Goal: Information Seeking & Learning: Learn about a topic

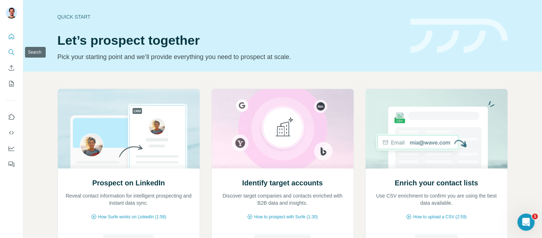
click at [12, 52] on icon "Search" at bounding box center [11, 52] width 7 height 7
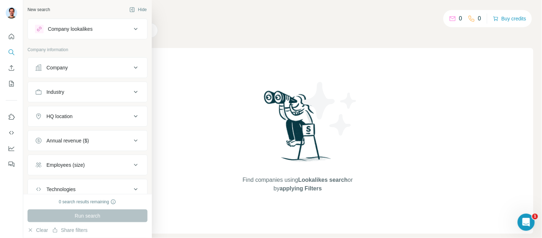
drag, startPoint x: 136, startPoint y: 9, endPoint x: 103, endPoint y: 10, distance: 33.9
click at [137, 9] on button "Hide" at bounding box center [138, 9] width 28 height 11
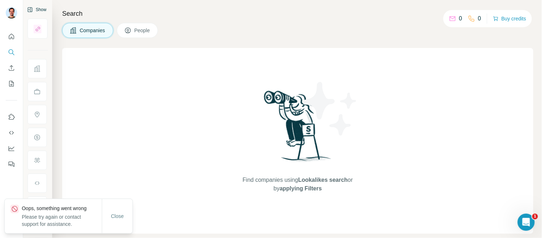
click at [28, 8] on icon "button" at bounding box center [30, 9] width 5 height 5
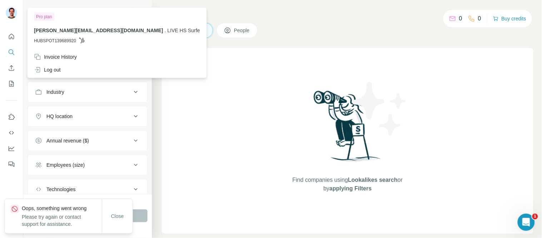
click at [9, 12] on img at bounding box center [11, 12] width 11 height 11
click at [119, 214] on span "Close" at bounding box center [117, 215] width 13 height 7
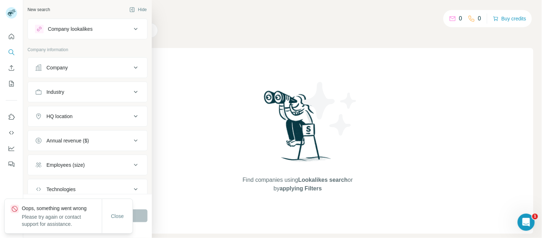
click at [59, 28] on div "Company lookalikes" at bounding box center [70, 28] width 45 height 7
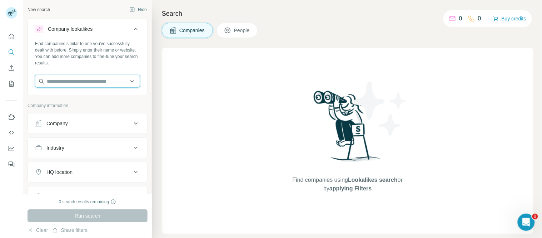
click at [79, 76] on input "text" at bounding box center [87, 81] width 105 height 13
click at [79, 83] on input "text" at bounding box center [87, 81] width 105 height 13
click at [81, 79] on input "text" at bounding box center [87, 81] width 105 height 13
paste input "**********"
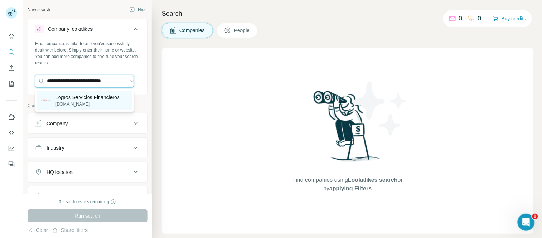
type input "**********"
click at [88, 98] on p "Logros Servicios Financieros" at bounding box center [87, 97] width 64 height 7
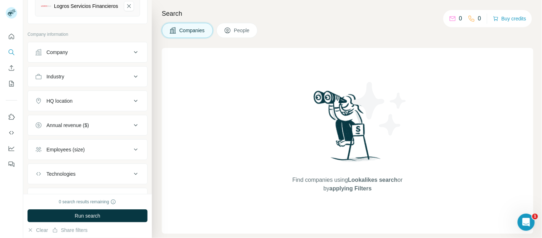
scroll to position [99, 0]
click at [97, 103] on div "HQ location" at bounding box center [83, 101] width 96 height 7
click at [68, 125] on div at bounding box center [84, 119] width 88 height 12
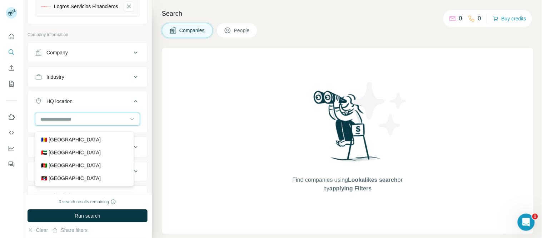
click at [68, 123] on input at bounding box center [84, 119] width 88 height 8
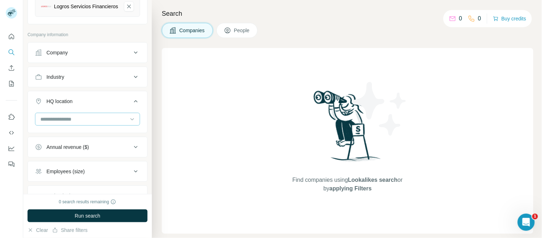
click at [67, 123] on input at bounding box center [84, 119] width 88 height 8
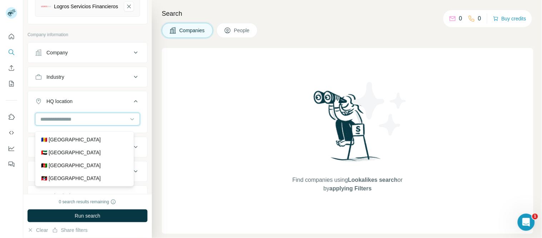
click at [68, 119] on input at bounding box center [84, 119] width 88 height 8
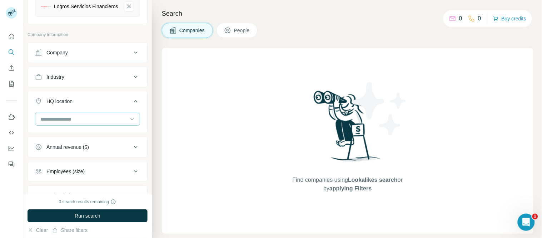
click at [68, 119] on input at bounding box center [84, 119] width 88 height 8
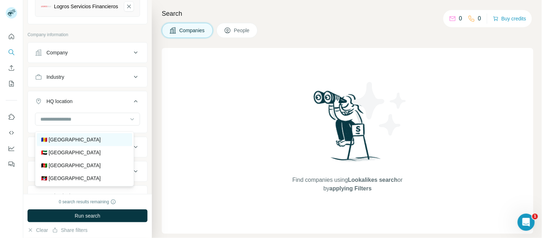
scroll to position [40, 0]
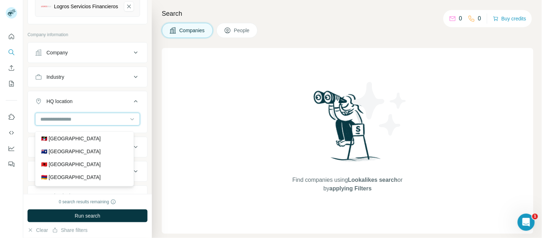
click at [64, 120] on input at bounding box center [84, 119] width 88 height 8
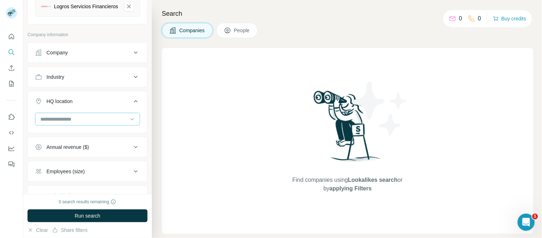
click at [63, 120] on input at bounding box center [84, 119] width 88 height 8
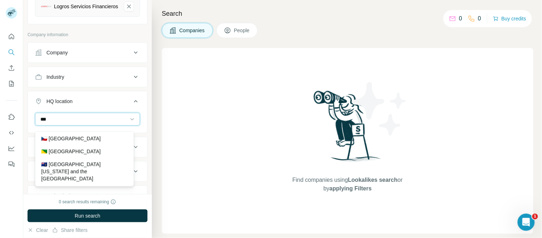
scroll to position [0, 0]
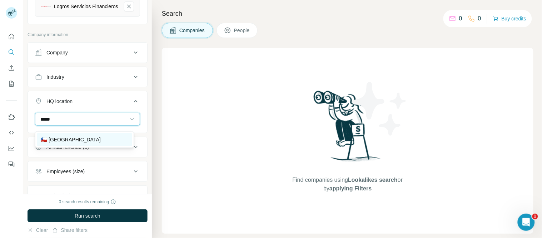
type input "*****"
click at [58, 138] on p "🇨🇱 [GEOGRAPHIC_DATA]" at bounding box center [71, 139] width 60 height 7
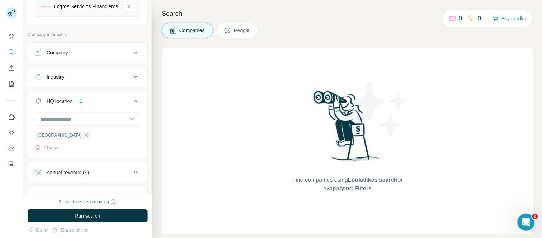
click at [45, 103] on div "HQ location 1" at bounding box center [83, 101] width 96 height 7
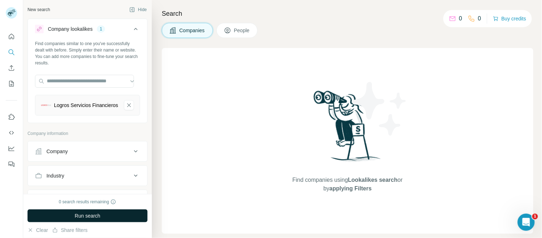
click at [83, 214] on span "Run search" at bounding box center [88, 215] width 26 height 7
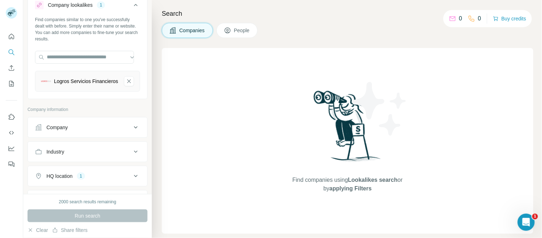
scroll to position [79, 0]
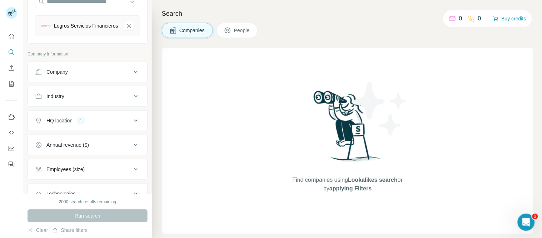
click at [88, 129] on button "HQ location 1" at bounding box center [87, 120] width 119 height 17
drag, startPoint x: 54, startPoint y: 158, endPoint x: 58, endPoint y: 156, distance: 4.8
click at [83, 157] on icon "button" at bounding box center [86, 154] width 6 height 6
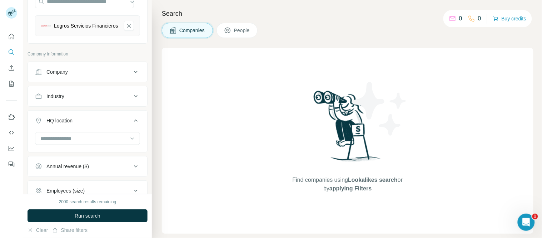
click at [71, 211] on button "Run search" at bounding box center [88, 215] width 120 height 13
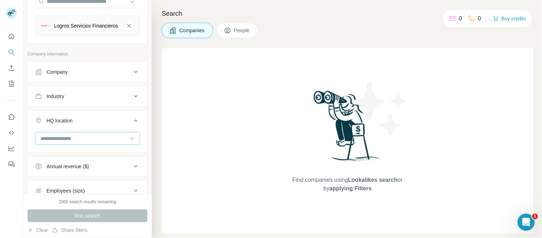
scroll to position [119, 0]
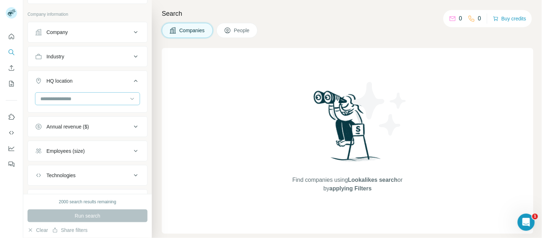
click at [78, 103] on input at bounding box center [84, 99] width 88 height 8
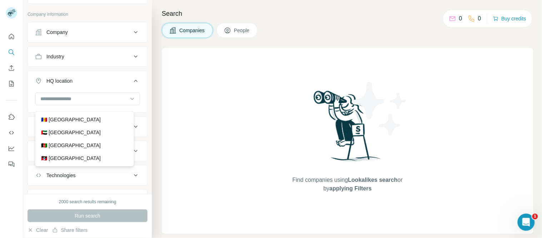
drag, startPoint x: 62, startPoint y: 118, endPoint x: 91, endPoint y: 85, distance: 44.6
click at [91, 85] on body "New search Hide Company lookalikes 1 Find companies similar to one you've succe…" at bounding box center [271, 119] width 542 height 238
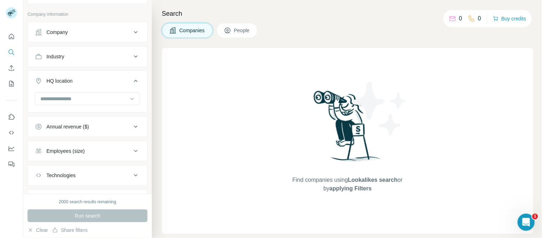
click at [75, 80] on button "HQ location" at bounding box center [87, 82] width 119 height 20
click at [86, 216] on div "Run search" at bounding box center [88, 215] width 120 height 13
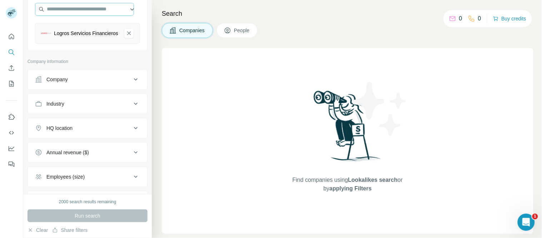
scroll to position [0, 0]
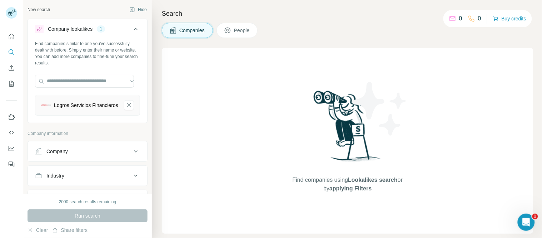
drag, startPoint x: 119, startPoint y: 106, endPoint x: 117, endPoint y: 119, distance: 13.8
click at [126, 106] on icon "Logros Servicios Financieros-remove-button" at bounding box center [129, 104] width 6 height 7
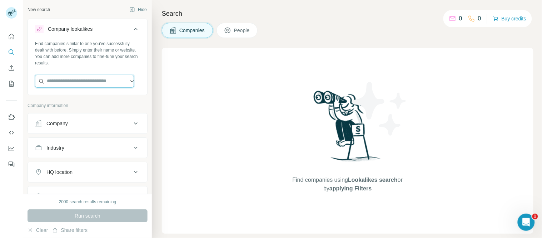
click at [73, 80] on input "text" at bounding box center [84, 81] width 99 height 13
paste input "**********"
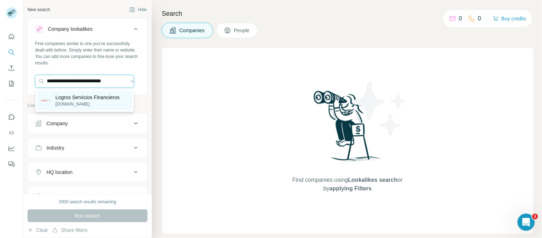
type input "**********"
click at [78, 98] on p "Logros Servicios Financieros" at bounding box center [87, 97] width 64 height 7
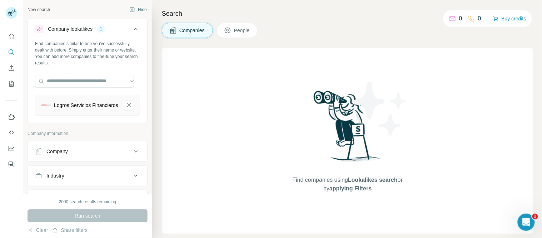
scroll to position [0, 0]
click at [82, 214] on div "Run search" at bounding box center [88, 215] width 120 height 13
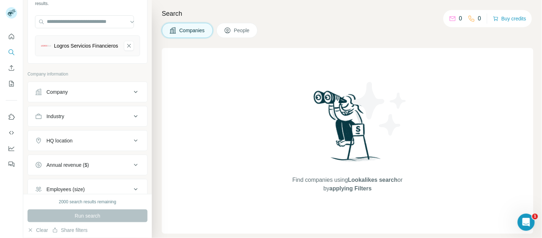
scroll to position [138, 0]
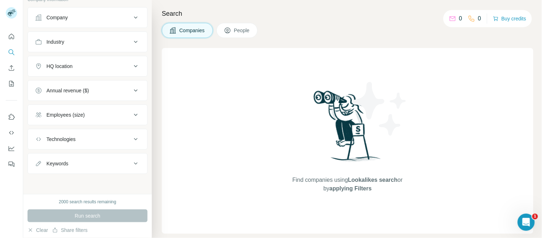
click at [243, 33] on span "People" at bounding box center [242, 30] width 16 height 7
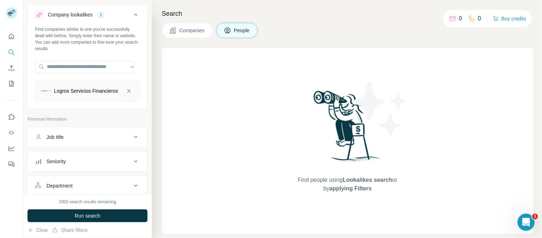
scroll to position [12, 0]
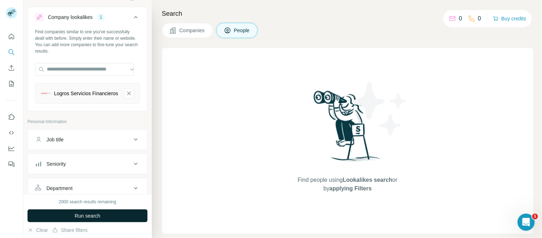
click at [98, 215] on span "Run search" at bounding box center [88, 215] width 26 height 7
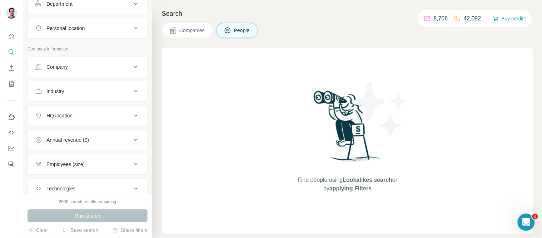
scroll to position [43, 0]
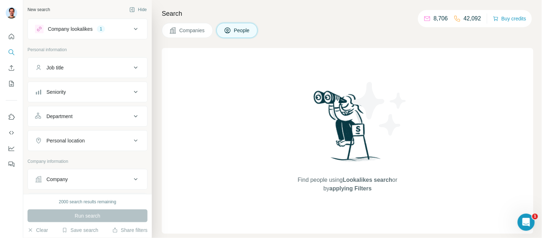
click at [191, 33] on span "Companies" at bounding box center [192, 30] width 26 height 7
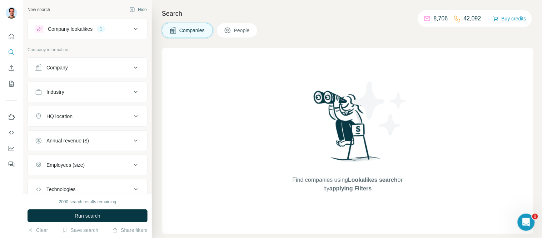
click at [80, 216] on span "Run search" at bounding box center [88, 215] width 26 height 7
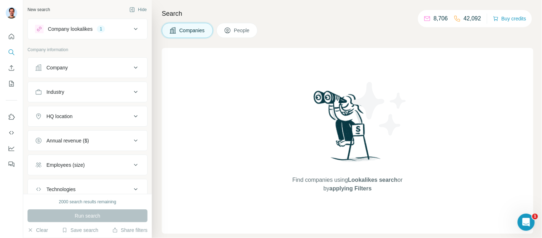
drag, startPoint x: 92, startPoint y: 20, endPoint x: 94, endPoint y: 29, distance: 9.9
click at [93, 20] on div "Company lookalikes 1" at bounding box center [88, 29] width 120 height 21
click at [93, 30] on div "Company lookalikes" at bounding box center [70, 28] width 45 height 7
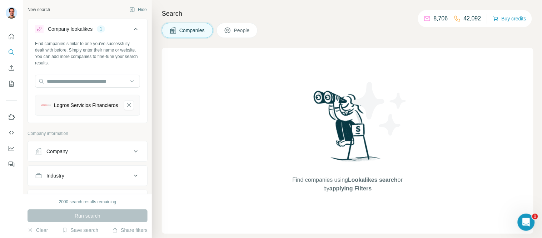
click at [128, 106] on div "Logros Servicios Financieros" at bounding box center [87, 105] width 105 height 21
click at [126, 106] on icon "Logros Servicios Financieros-remove-button" at bounding box center [129, 104] width 6 height 7
click at [65, 122] on div "Company" at bounding box center [56, 123] width 21 height 7
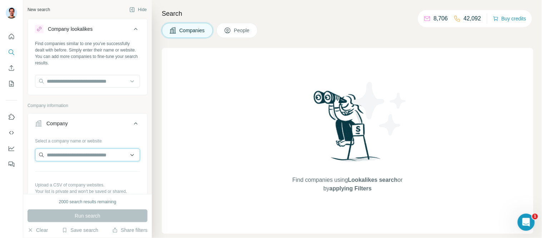
click at [76, 150] on input "text" at bounding box center [87, 154] width 105 height 13
paste input "**********"
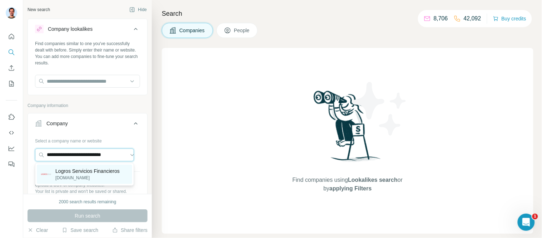
type input "**********"
click at [79, 170] on p "Logros Servicios Financieros" at bounding box center [87, 170] width 64 height 7
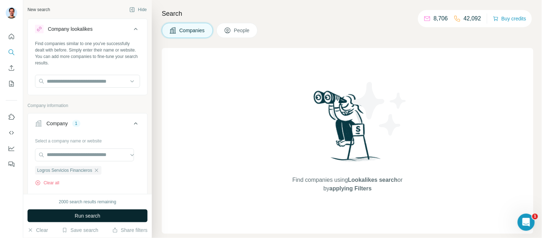
click at [76, 216] on span "Run search" at bounding box center [88, 215] width 26 height 7
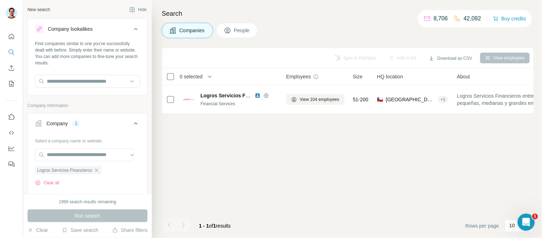
click at [131, 121] on icon at bounding box center [135, 123] width 9 height 9
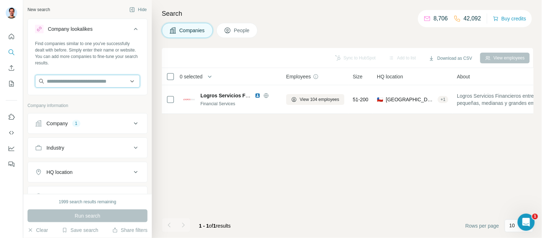
click at [74, 81] on input "text" at bounding box center [87, 81] width 105 height 13
paste input "**********"
type input "**********"
click at [70, 124] on div "Company 1" at bounding box center [83, 123] width 96 height 7
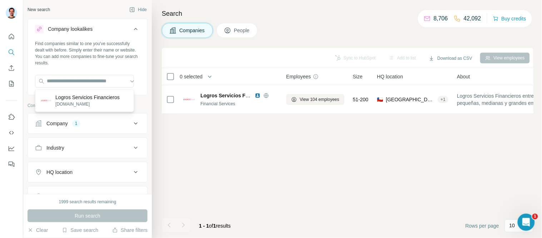
scroll to position [0, 0]
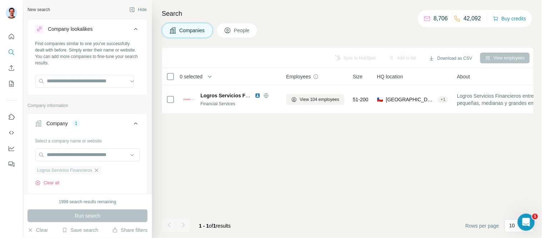
click at [99, 172] on icon "button" at bounding box center [97, 170] width 6 height 6
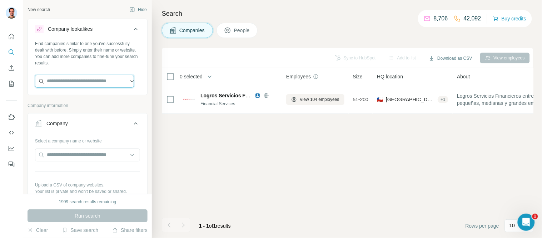
click at [66, 76] on input "text" at bounding box center [84, 81] width 99 height 13
paste input "**********"
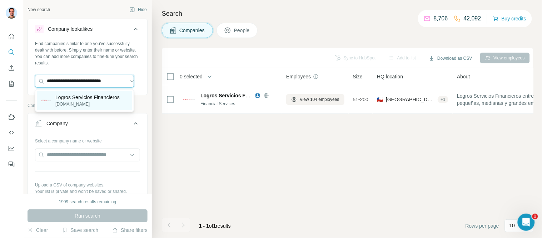
type input "**********"
click at [76, 98] on p "Logros Servicios Financieros" at bounding box center [87, 97] width 64 height 7
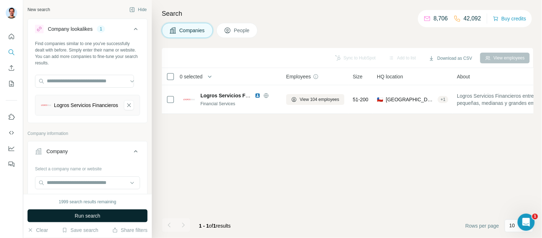
click at [81, 215] on span "Run search" at bounding box center [88, 215] width 26 height 7
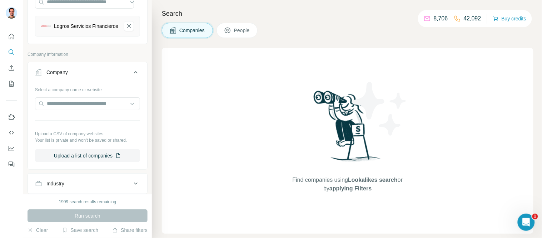
scroll to position [79, 0]
drag, startPoint x: 122, startPoint y: 33, endPoint x: 123, endPoint y: 28, distance: 5.5
click at [123, 29] on div "Logros Servicios Financieros" at bounding box center [87, 25] width 105 height 21
click at [126, 28] on icon "Logros Servicios Financieros-remove-button" at bounding box center [129, 25] width 6 height 7
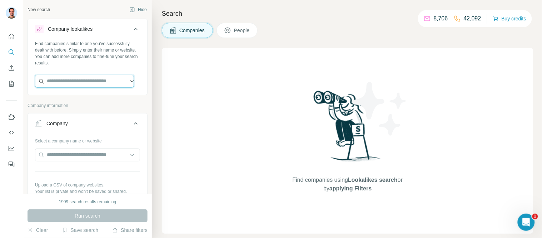
click at [80, 86] on input "text" at bounding box center [84, 81] width 99 height 13
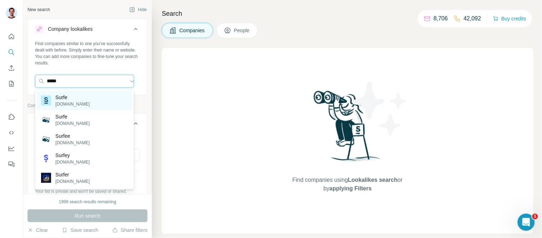
type input "*****"
click at [56, 94] on p "Surfe" at bounding box center [72, 97] width 34 height 7
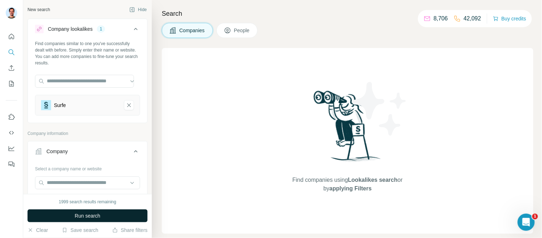
click at [77, 214] on span "Run search" at bounding box center [88, 215] width 26 height 7
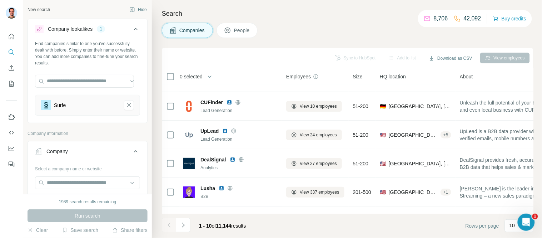
scroll to position [40, 0]
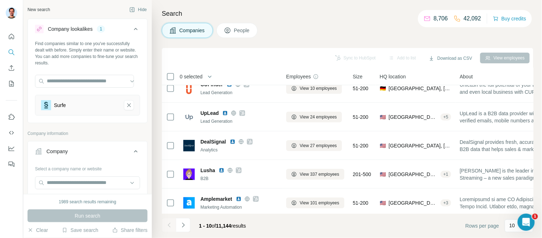
click at [131, 148] on icon at bounding box center [135, 151] width 9 height 9
drag, startPoint x: 126, startPoint y: 105, endPoint x: 93, endPoint y: 97, distance: 34.1
click at [125, 105] on button "Surfe-remove-button" at bounding box center [129, 105] width 10 height 10
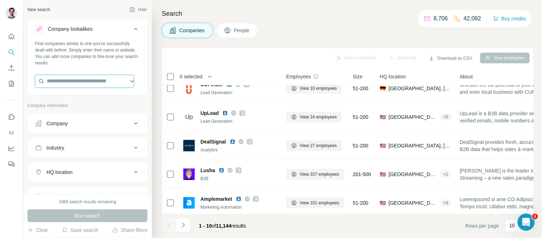
click at [67, 82] on input "text" at bounding box center [84, 81] width 99 height 13
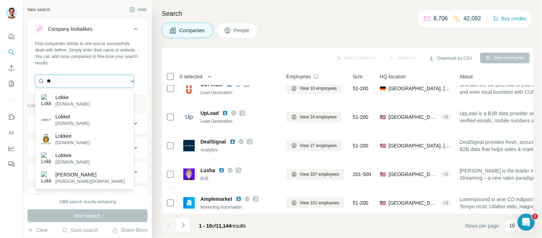
type input "*"
paste input "**********"
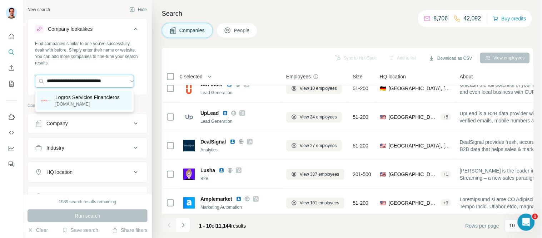
type input "**********"
click at [87, 100] on p "Logros Servicios Financieros" at bounding box center [87, 97] width 64 height 7
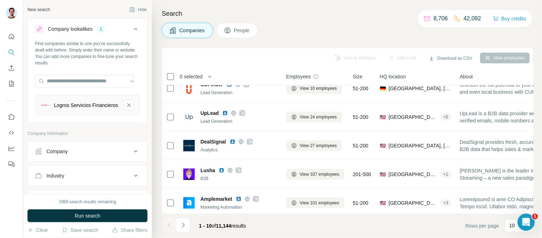
scroll to position [0, 0]
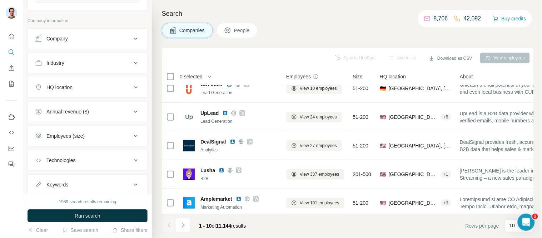
scroll to position [99, 0]
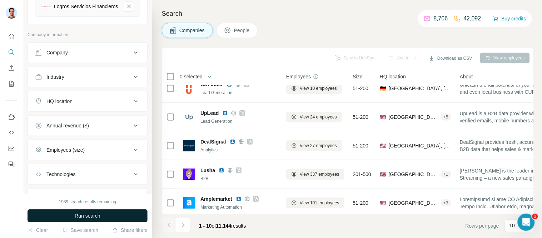
click at [80, 212] on span "Run search" at bounding box center [88, 215] width 26 height 7
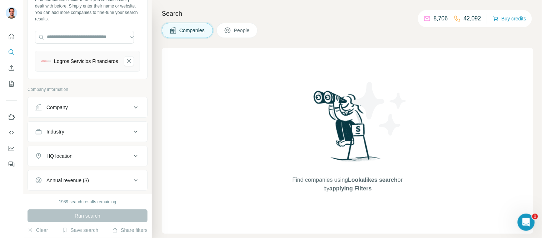
scroll to position [0, 0]
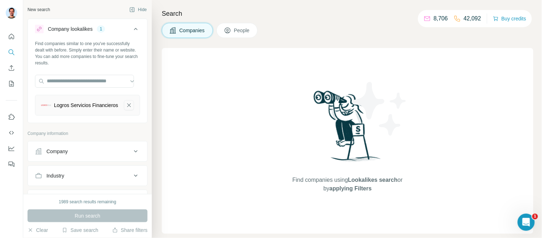
click at [127, 107] on icon "Logros Servicios Financieros-remove-button" at bounding box center [129, 105] width 4 height 4
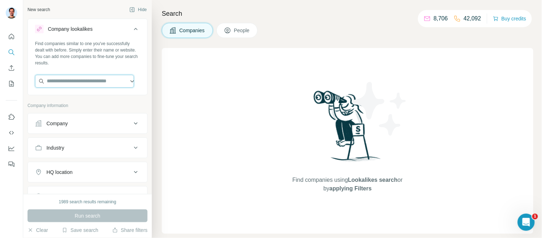
click at [75, 75] on input "text" at bounding box center [84, 81] width 99 height 13
type input "*"
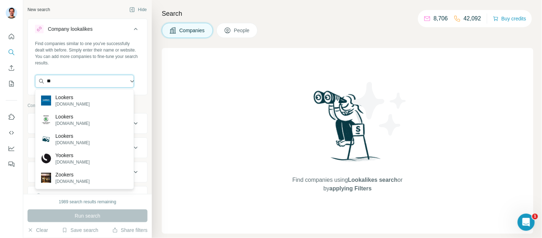
type input "*"
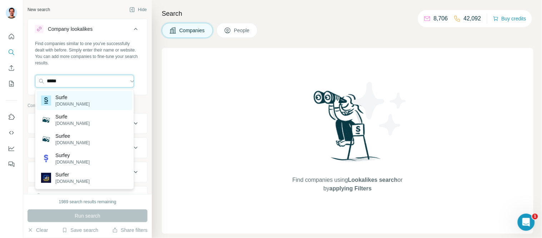
type input "*****"
click at [62, 105] on p "[DOMAIN_NAME]" at bounding box center [72, 104] width 34 height 6
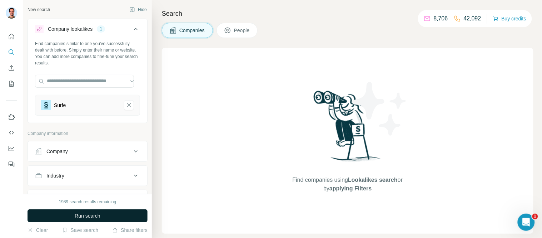
click at [80, 211] on button "Run search" at bounding box center [88, 215] width 120 height 13
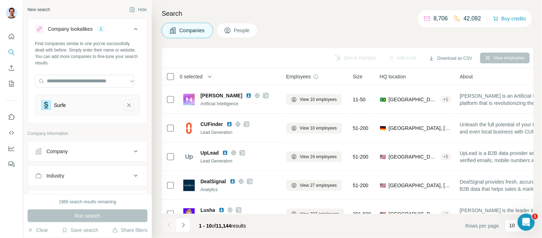
click at [126, 106] on icon "Surfe-remove-button" at bounding box center [129, 104] width 6 height 7
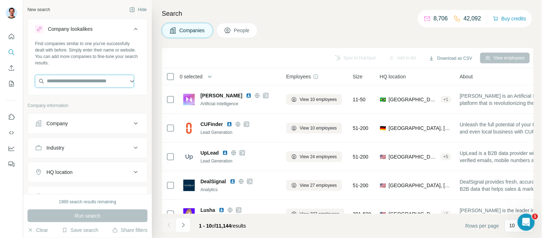
click at [71, 80] on input "text" at bounding box center [84, 81] width 99 height 13
paste input "**********"
type input "**********"
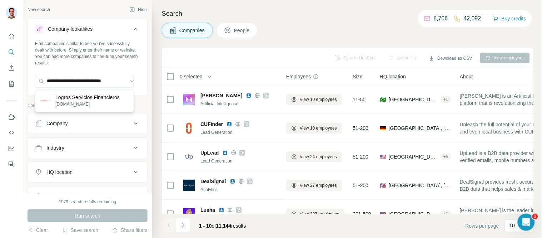
click at [80, 101] on p "[DOMAIN_NAME]" at bounding box center [87, 104] width 64 height 6
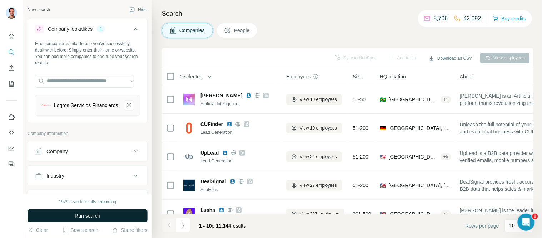
click at [94, 210] on button "Run search" at bounding box center [88, 215] width 120 height 13
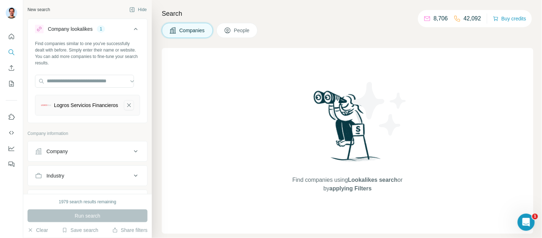
click at [126, 108] on button "Logros Servicios Financieros-remove-button" at bounding box center [129, 105] width 10 height 10
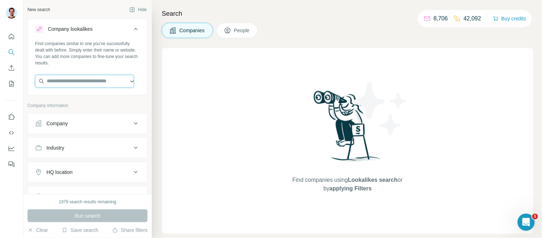
click at [64, 86] on input "text" at bounding box center [84, 81] width 99 height 13
paste input "**********"
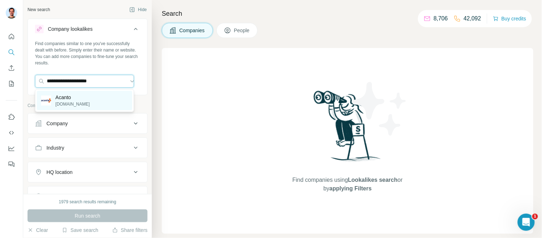
type input "**********"
click at [59, 95] on p "Acanto" at bounding box center [72, 97] width 34 height 7
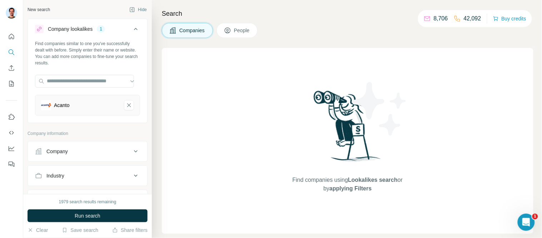
click at [76, 211] on button "Run search" at bounding box center [88, 215] width 120 height 13
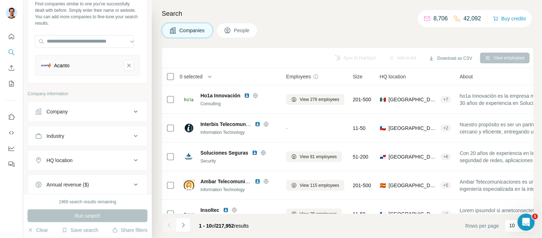
scroll to position [79, 0]
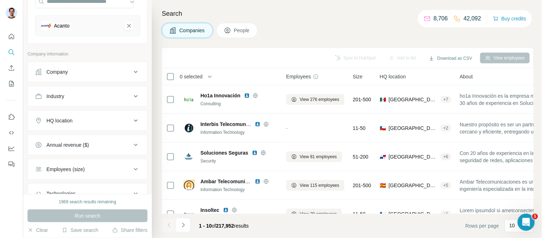
click at [77, 121] on div "HQ location" at bounding box center [83, 120] width 96 height 7
click at [76, 138] on input "text" at bounding box center [87, 138] width 105 height 13
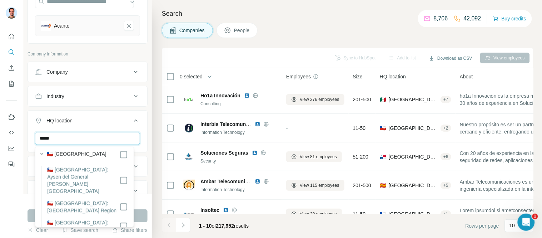
scroll to position [0, 0]
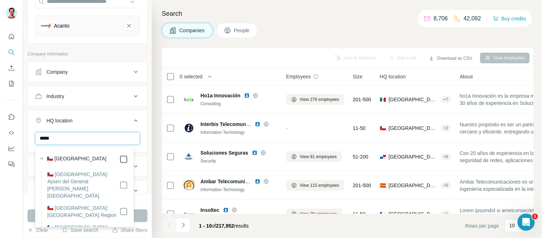
type input "*****"
click at [119, 160] on icon at bounding box center [123, 159] width 9 height 9
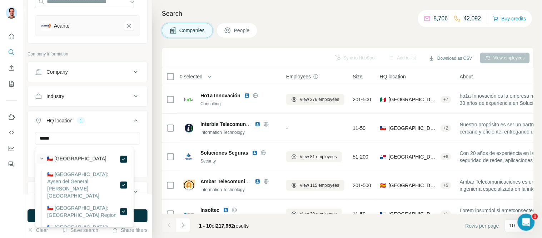
click at [40, 156] on icon "button" at bounding box center [41, 158] width 7 height 7
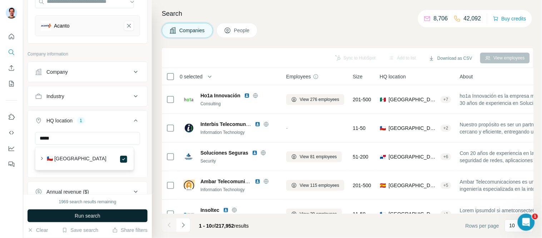
click at [86, 216] on span "Run search" at bounding box center [88, 215] width 26 height 7
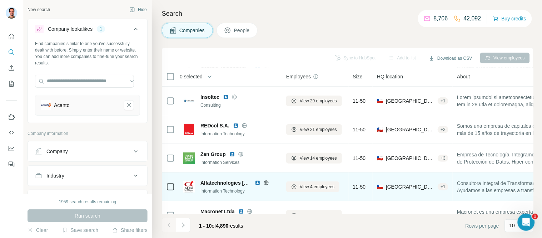
scroll to position [40, 0]
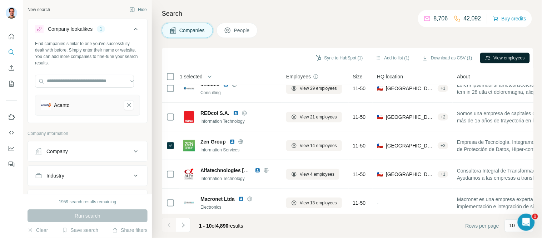
click at [495, 56] on button "View employees" at bounding box center [505, 58] width 50 height 11
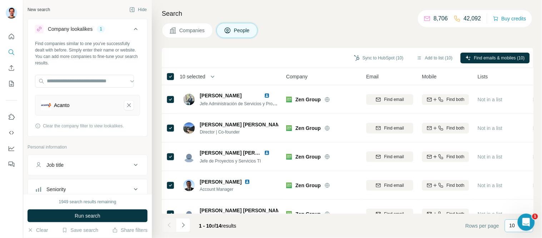
click at [512, 229] on div "10" at bounding box center [518, 225] width 18 height 12
click at [425, 53] on button "Add to list (10)" at bounding box center [435, 58] width 46 height 11
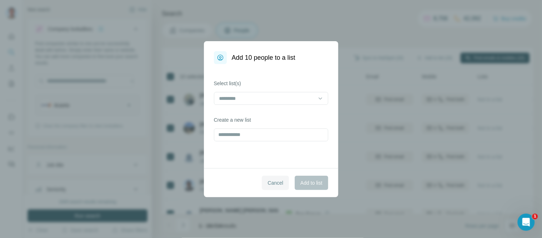
click at [269, 184] on span "Cancel" at bounding box center [276, 182] width 16 height 7
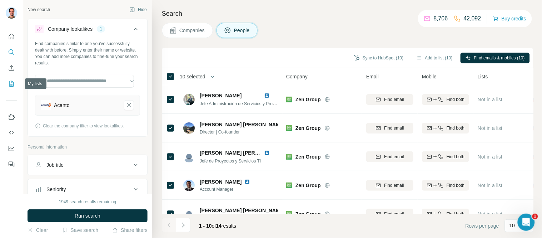
click at [11, 79] on button "My lists" at bounding box center [11, 83] width 11 height 13
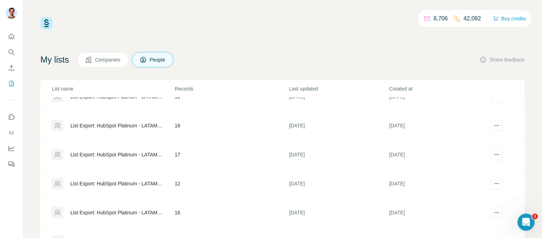
scroll to position [114, 0]
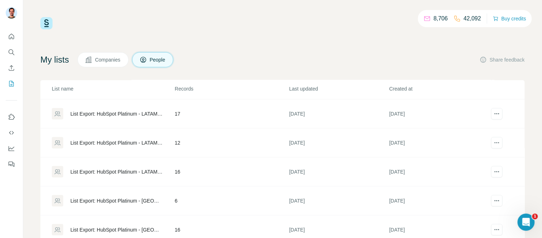
click at [137, 173] on div "List Export: HubSpot Platinum - LATAM - [DATE] 18:11" at bounding box center [116, 171] width 92 height 7
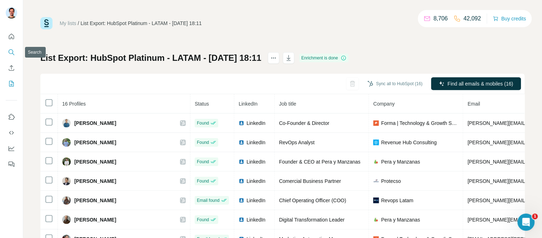
click at [11, 55] on icon "Search" at bounding box center [11, 52] width 7 height 7
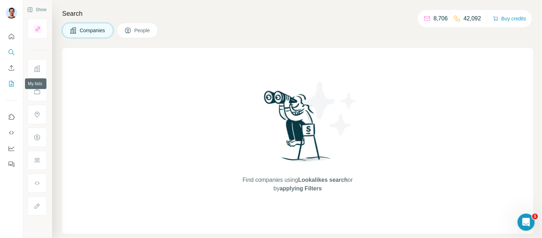
click at [8, 81] on icon "My lists" at bounding box center [11, 83] width 7 height 7
click at [11, 65] on icon "Enrich CSV" at bounding box center [11, 67] width 7 height 7
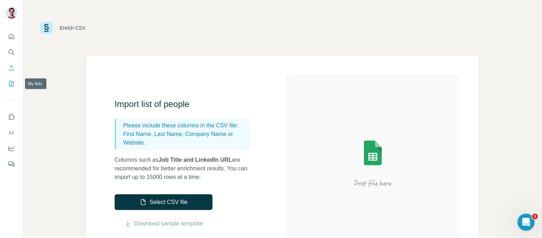
click at [10, 82] on icon "My lists" at bounding box center [11, 83] width 7 height 7
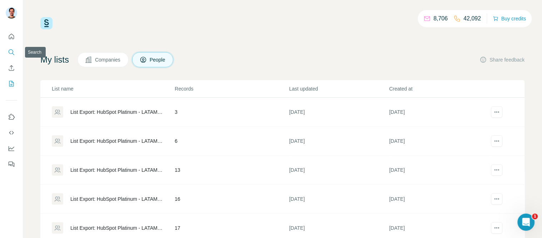
click at [13, 50] on icon "Search" at bounding box center [11, 52] width 7 height 7
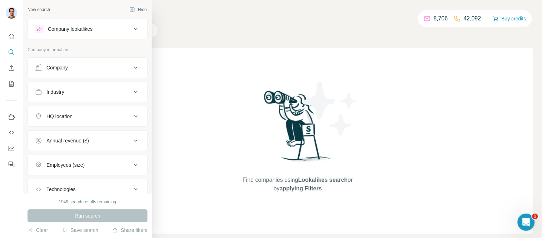
click at [96, 91] on div "Industry" at bounding box center [83, 91] width 96 height 7
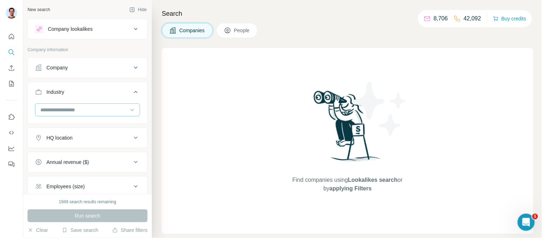
click at [100, 109] on input at bounding box center [84, 110] width 88 height 8
type input "***"
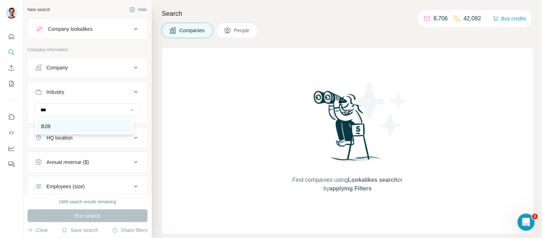
click at [50, 124] on p "B2B" at bounding box center [45, 126] width 9 height 7
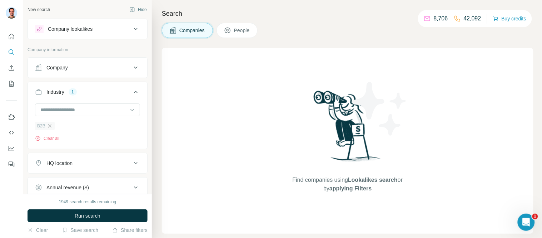
click at [50, 129] on icon "button" at bounding box center [50, 126] width 6 height 6
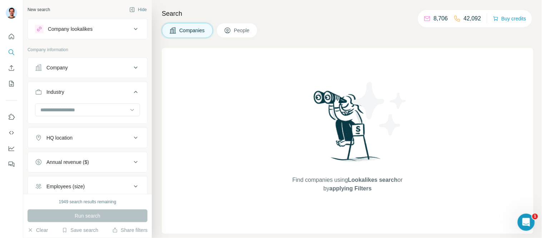
click at [63, 92] on div "Industry" at bounding box center [55, 91] width 18 height 7
